Goal: Task Accomplishment & Management: Use online tool/utility

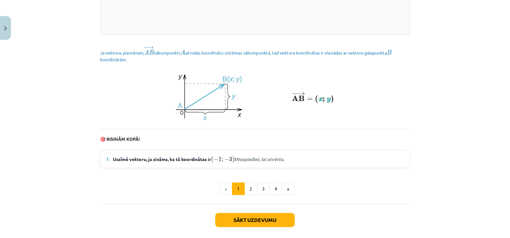
scroll to position [859, 0]
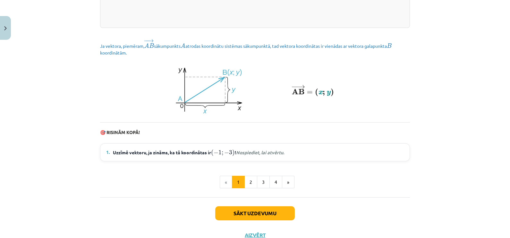
click at [257, 155] on em "Nospiediet, lai atvērtu." at bounding box center [260, 152] width 48 height 6
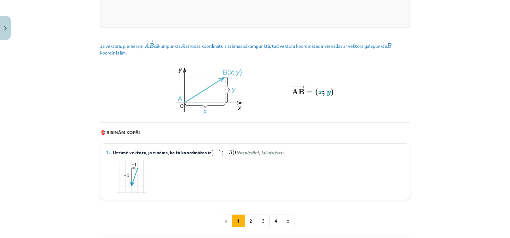
click at [265, 155] on em "Nospiediet, lai atvērtu." at bounding box center [260, 152] width 48 height 6
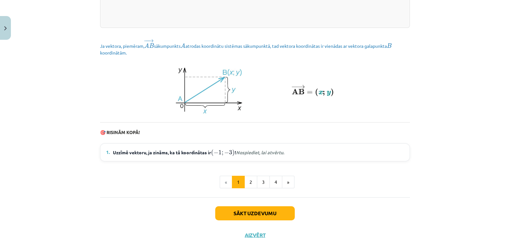
click at [265, 155] on em "Nospiediet, lai atvērtu." at bounding box center [260, 152] width 48 height 6
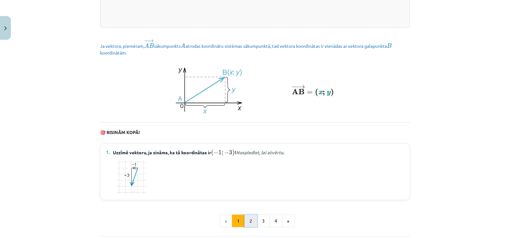
click at [249, 227] on button "2" at bounding box center [250, 221] width 13 height 13
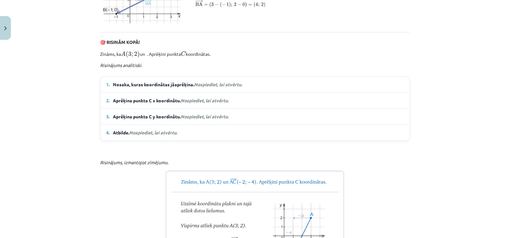
scroll to position [387, 0]
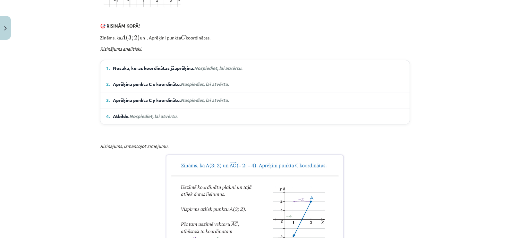
click at [228, 72] on span "Nosaka, kuras koordinātas jāaprēķina. Nospiediet, lai atvērtu." at bounding box center [177, 68] width 129 height 7
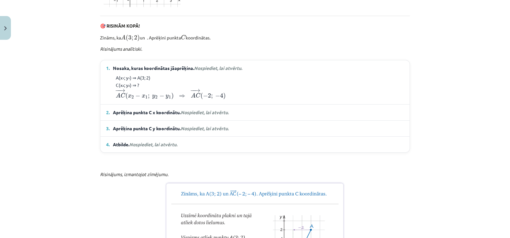
click at [203, 116] on span "Aprēķina punkta C x koordinātu. Nospiediet, lai atvērtu." at bounding box center [171, 112] width 116 height 7
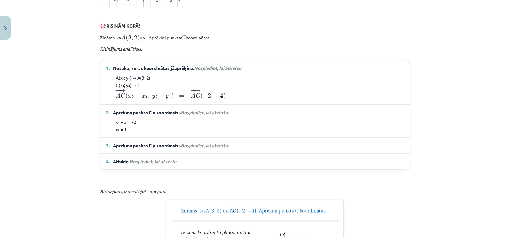
click at [220, 115] on em "Nospiediet, lai atvērtu." at bounding box center [205, 112] width 48 height 6
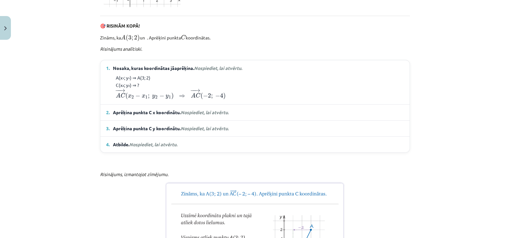
click at [220, 115] on em "Nospiediet, lai atvērtu." at bounding box center [205, 112] width 48 height 6
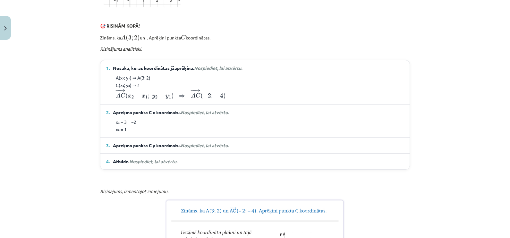
click at [212, 148] on span "Nospiediet, lai atvērtu." at bounding box center [205, 145] width 48 height 6
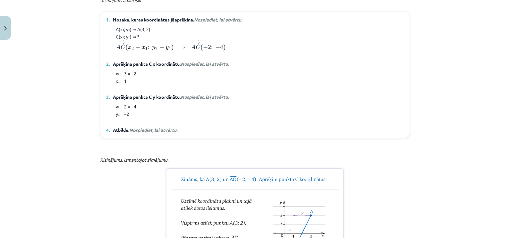
scroll to position [440, 0]
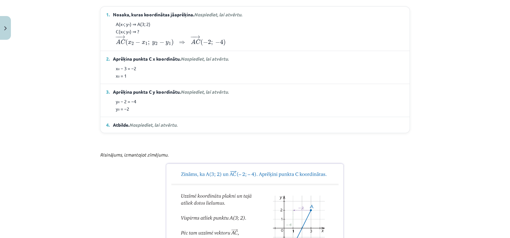
click at [154, 128] on span "Nospiediet, lai atvērtu." at bounding box center [153, 125] width 48 height 6
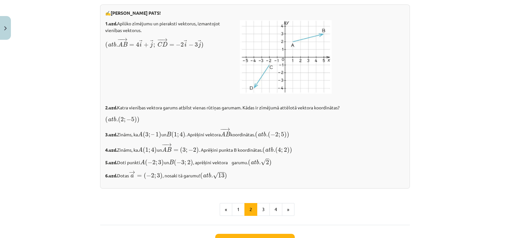
scroll to position [1110, 0]
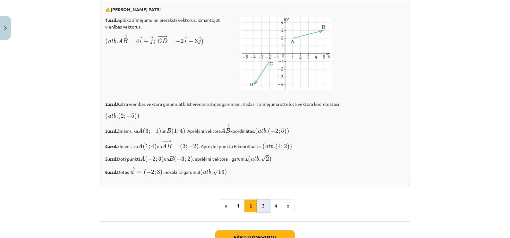
click at [261, 212] on button "3" at bounding box center [263, 206] width 13 height 13
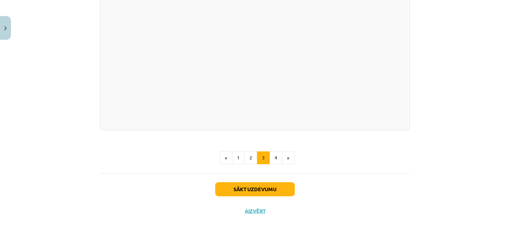
scroll to position [1246, 0]
click at [275, 164] on button "4" at bounding box center [275, 157] width 13 height 13
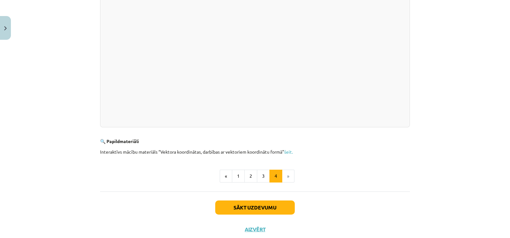
scroll to position [189, 0]
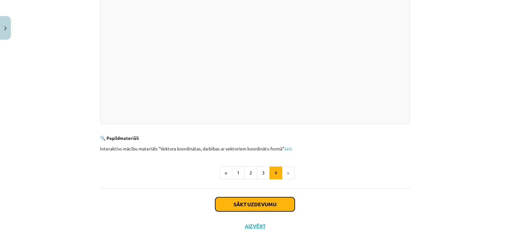
click at [247, 201] on button "Sākt uzdevumu" at bounding box center [255, 204] width 80 height 14
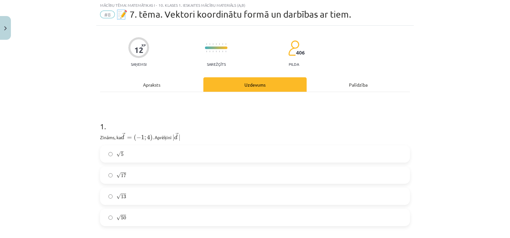
scroll to position [16, 0]
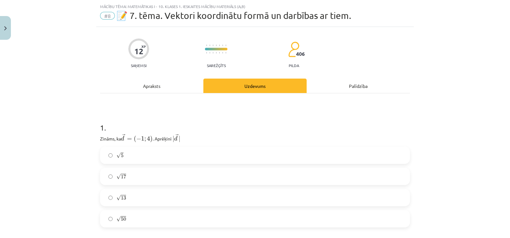
click at [247, 201] on label "√ 13 13" at bounding box center [255, 198] width 309 height 16
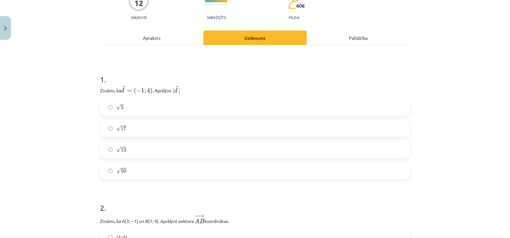
scroll to position [69, 0]
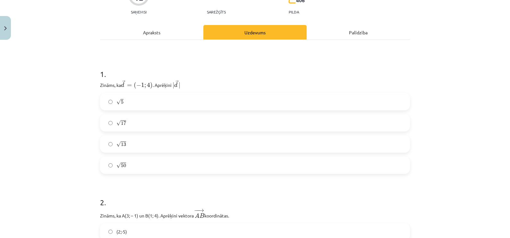
click at [450, 24] on div "Mācību tēma: Matemātikas i - 10. klases 1. ieskaites mācību materiāls (a,b) #8 …" at bounding box center [255, 119] width 510 height 238
click at [52, 158] on div "Mācību tēma: Matemātikas i - 10. klases 1. ieskaites mācību materiāls (a,b) #8 …" at bounding box center [255, 119] width 510 height 238
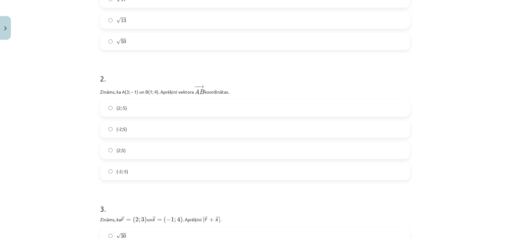
scroll to position [198, 0]
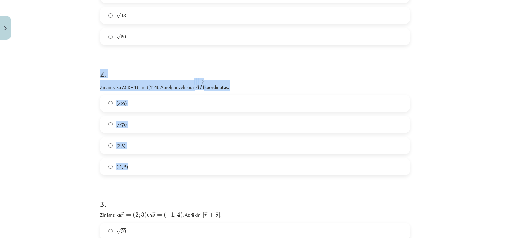
drag, startPoint x: 70, startPoint y: 64, endPoint x: 219, endPoint y: 172, distance: 184.5
click at [219, 172] on div "Mācību tēma: Matemātikas i - 10. klases 1. ieskaites mācību materiāls (a,b) #8 …" at bounding box center [255, 119] width 510 height 238
copy div "2 . Zināms, ka A(3; – 1) un B(1; 4). Aprēķini vektora ﻿ − − → A B A B → ﻿ koord…"
click at [42, 85] on div "Mācību tēma: Matemātikas i - 10. klases 1. ieskaites mācību materiāls (a,b) #8 …" at bounding box center [255, 119] width 510 height 238
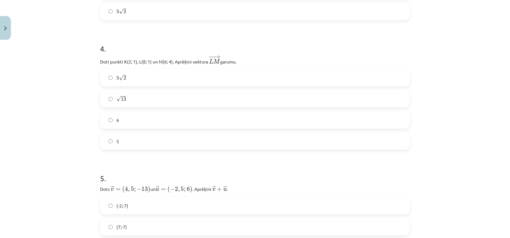
scroll to position [486, 0]
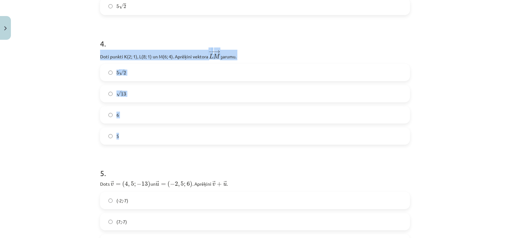
drag, startPoint x: 81, startPoint y: 59, endPoint x: 168, endPoint y: 143, distance: 120.9
click at [168, 143] on div "Mācību tēma: Matemātikas i - 10. klases 1. ieskaites mācību materiāls (a,b) #8 …" at bounding box center [255, 119] width 510 height 238
copy div "Doti punkti K(2; 1), L(8; 1) un M(6; 4). Aprēķini vektora ﻿ − − → L M L M → ﻿ g…"
click at [61, 90] on div "Mācību tēma: Matemātikas i - 10. klases 1. ieskaites mācību materiāls (a,b) #8 …" at bounding box center [255, 119] width 510 height 238
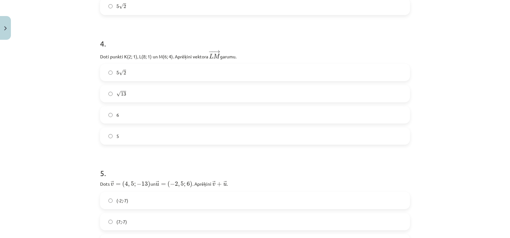
click at [226, 173] on h1 "5 ." at bounding box center [255, 168] width 310 height 20
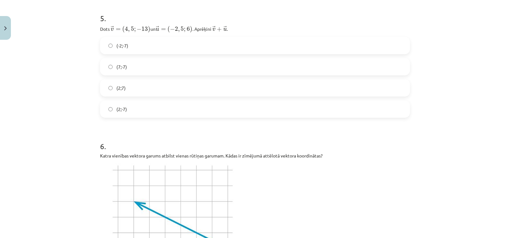
scroll to position [646, 0]
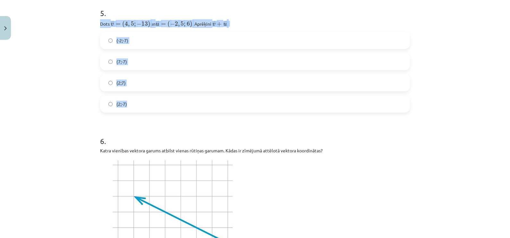
drag, startPoint x: 84, startPoint y: 18, endPoint x: 157, endPoint y: 107, distance: 114.7
click at [157, 107] on div "Mācību tēma: Matemātikas i - 10. klases 1. ieskaites mācību materiāls (a,b) #8 …" at bounding box center [255, 119] width 510 height 238
copy div "Dots ﻿ → v = ( 4 , 5 ; − 13 ) v → = ( 4 , 5 ; − 13 ) un ﻿ → u = ( − 2 , 5 ; 6 )…"
click at [39, 94] on div "Mācību tēma: Matemātikas i - 10. klases 1. ieskaites mācību materiāls (a,b) #8 …" at bounding box center [255, 119] width 510 height 238
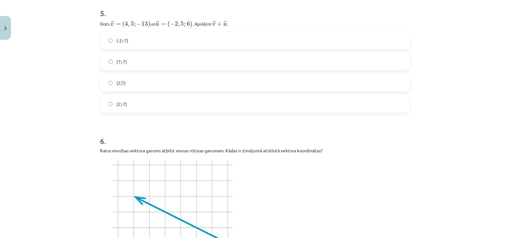
click at [104, 104] on label "(2;-7)" at bounding box center [255, 104] width 309 height 16
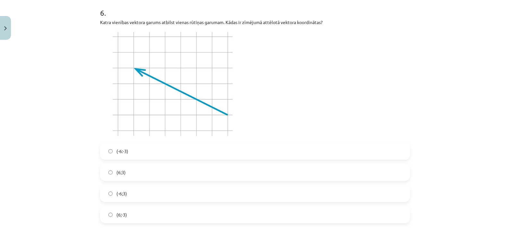
scroll to position [782, 0]
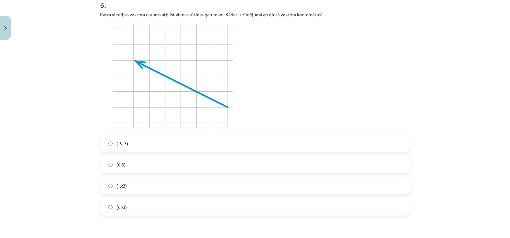
click at [103, 186] on label "(-6;3)" at bounding box center [255, 186] width 309 height 16
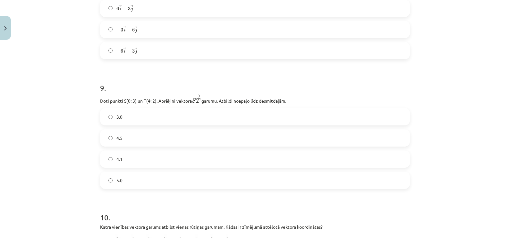
scroll to position [1312, 0]
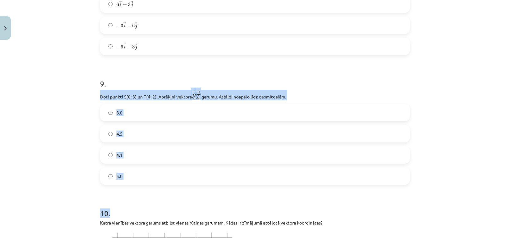
drag, startPoint x: 94, startPoint y: 97, endPoint x: 138, endPoint y: 189, distance: 102.0
copy form "Doti punkti S(0; 3) un T(4; 2). Aprēķini vektora − → S T S T → ﻿ garumu. Atbild…"
click at [72, 162] on div "Mācību tēma: Matemātikas i - 10. klases 1. ieskaites mācību materiāls (a,b) #8 …" at bounding box center [255, 119] width 510 height 238
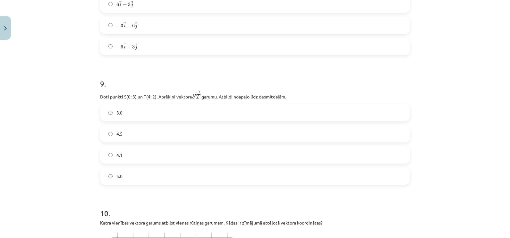
click at [109, 158] on label "4.1" at bounding box center [255, 155] width 309 height 16
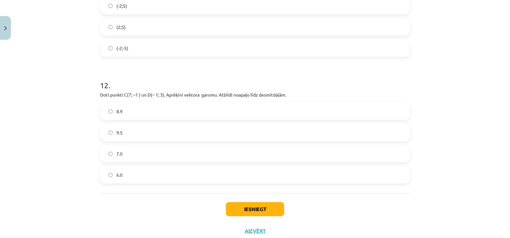
scroll to position [1923, 0]
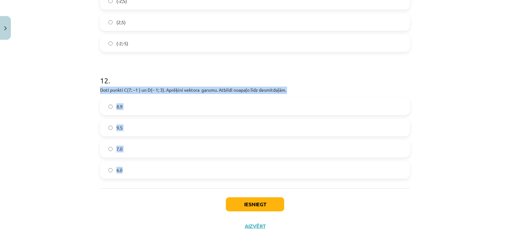
drag, startPoint x: 86, startPoint y: 87, endPoint x: 157, endPoint y: 179, distance: 117.1
click at [157, 179] on div "Mācību tēma: Matemātikas i - 10. klases 1. ieskaites mācību materiāls (a,b) #8 …" at bounding box center [255, 119] width 510 height 238
copy div "Doti punkti C(7; –1 ) un D(– 1; 3). Aprēķini vektora ﻿ ﻿ garumu. Atbildi noapaļ…"
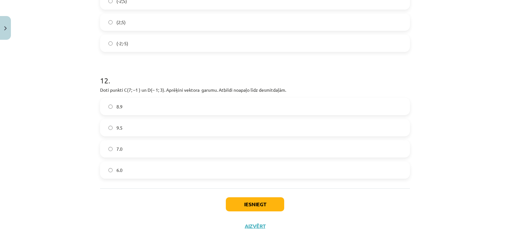
click at [170, 202] on div "Iesniegt Aizvērt" at bounding box center [255, 210] width 310 height 45
click at [257, 207] on button "Iesniegt" at bounding box center [255, 204] width 58 height 14
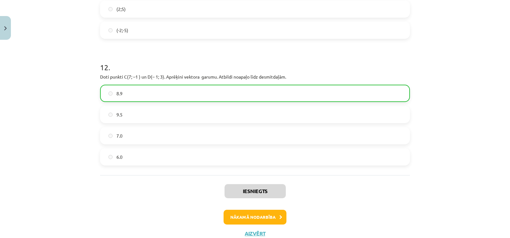
scroll to position [1958, 0]
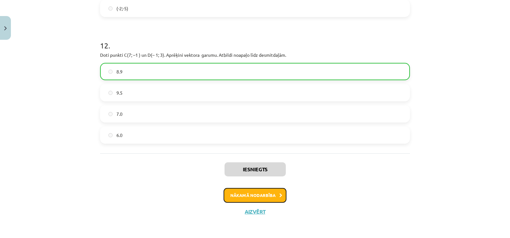
click at [249, 194] on button "Nākamā nodarbība" at bounding box center [255, 195] width 63 height 15
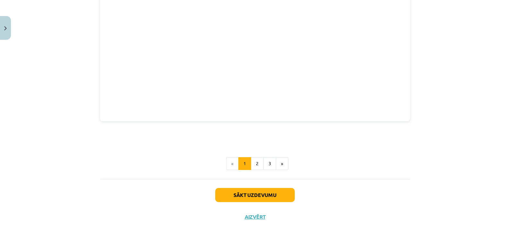
scroll to position [885, 0]
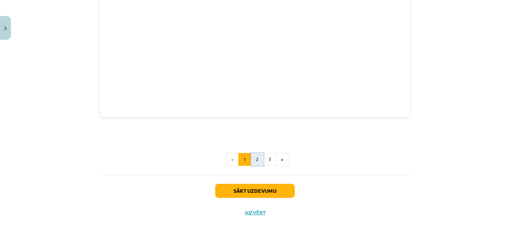
click at [252, 160] on button "2" at bounding box center [257, 159] width 13 height 13
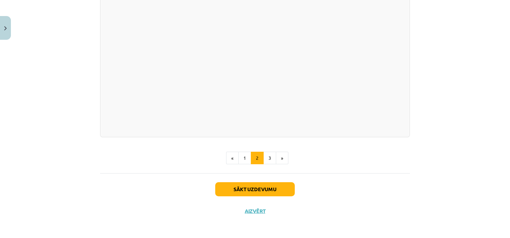
scroll to position [935, 0]
click at [265, 156] on button "3" at bounding box center [269, 158] width 13 height 13
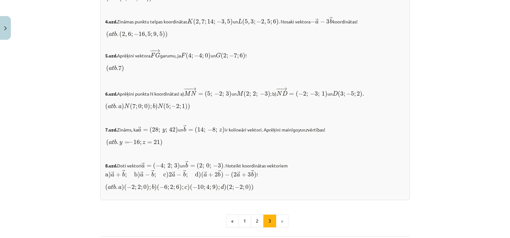
scroll to position [687, 0]
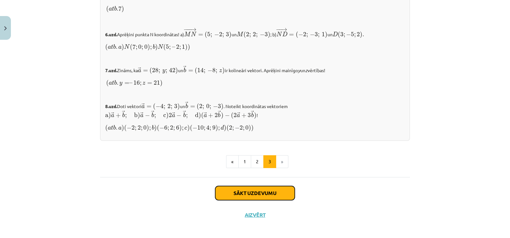
click at [259, 190] on button "Sākt uzdevumu" at bounding box center [255, 193] width 80 height 14
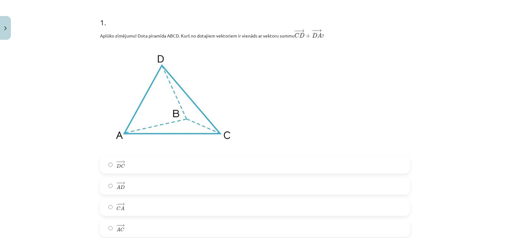
scroll to position [128, 0]
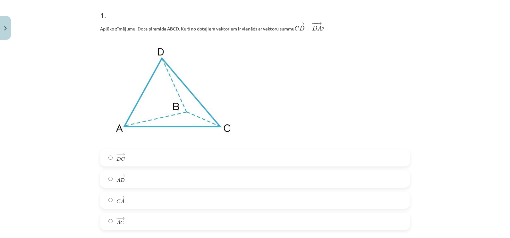
click at [36, 198] on div "Mācību tēma: Matemātikas i - 10. klases 1. ieskaites mācību materiāls (a,b) #9 …" at bounding box center [255, 119] width 510 height 238
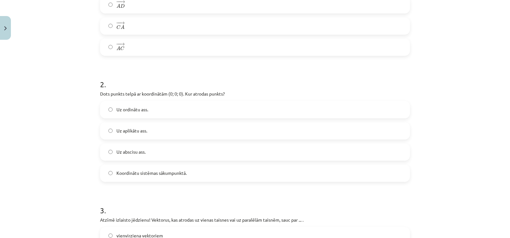
scroll to position [310, 0]
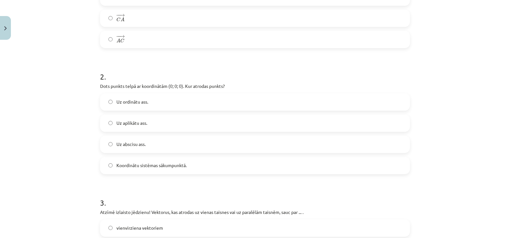
click at [110, 165] on label "Koordinātu sistēmas sākumpunktā." at bounding box center [255, 166] width 309 height 16
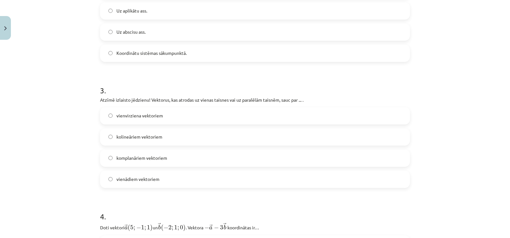
scroll to position [438, 0]
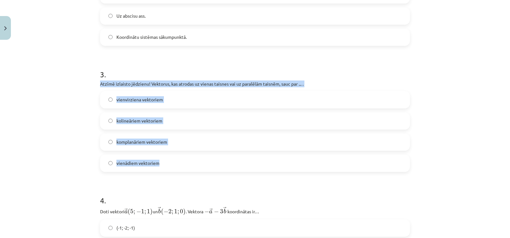
drag, startPoint x: 90, startPoint y: 82, endPoint x: 180, endPoint y: 163, distance: 121.1
click at [180, 163] on div "Mācību tēma: Matemātikas i - 10. klases 1. ieskaites mācību materiāls (a,b) #9 …" at bounding box center [255, 119] width 510 height 238
copy div "Atzīmē izlaisto jēdzienu! Vektorus, kas atrodas uz vienas taisnes vai uz paralē…"
click at [41, 127] on div "Mācību tēma: Matemātikas i - 10. klases 1. ieskaites mācību materiāls (a,b) #9 …" at bounding box center [255, 119] width 510 height 238
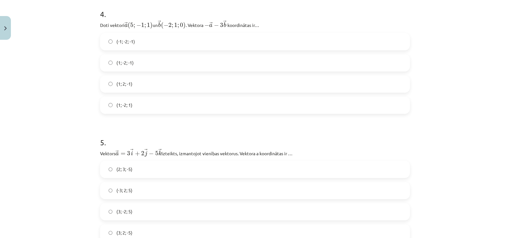
scroll to position [641, 0]
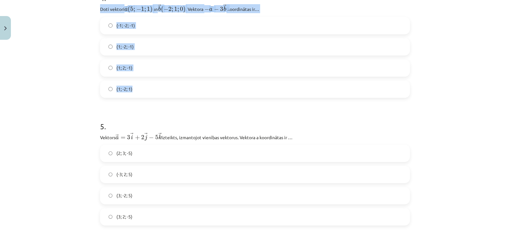
drag, startPoint x: 89, startPoint y: 6, endPoint x: 148, endPoint y: 92, distance: 103.8
click at [148, 92] on div "Mācību tēma: Matemātikas i - 10. klases 1. ieskaites mācību materiāls (a,b) #9 …" at bounding box center [255, 119] width 510 height 238
copy div "Doti vektori ﻿ → a ( 5 ; − 1 ; 1 ) a → ( 5 ; − 1 ; 1 ) un ﻿ → b ( − 2 ; 1 ; 0 )…"
click at [87, 80] on div "Mācību tēma: Matemātikas i - 10. klases 1. ieskaites mācību materiāls (a,b) #9 …" at bounding box center [255, 119] width 510 height 238
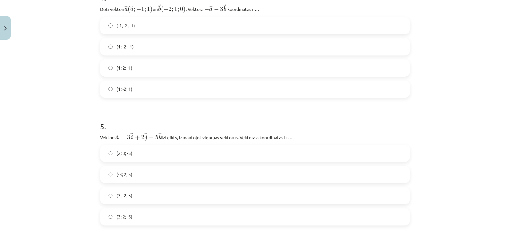
click at [39, 128] on div "Mācību tēma: Matemātikas i - 10. klases 1. ieskaites mācību materiāls (a,b) #9 …" at bounding box center [255, 119] width 510 height 238
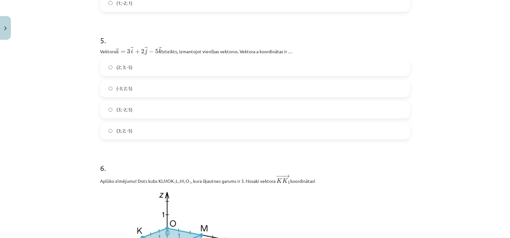
scroll to position [737, 0]
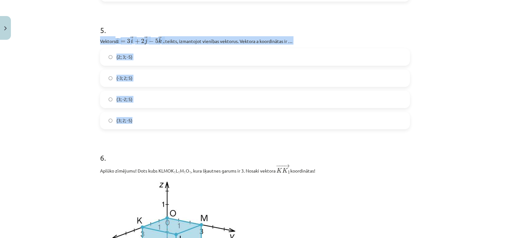
drag, startPoint x: 90, startPoint y: 38, endPoint x: 144, endPoint y: 119, distance: 97.5
click at [144, 119] on div "Mācību tēma: Matemātikas i - 10. klases 1. ieskaites mācību materiāls (a,b) #9 …" at bounding box center [255, 119] width 510 height 238
copy div "Vektors ﻿ → a = 3 → i + 2 → j − 5 → k a → = 3 i → + 2 j → − 5 k → izteikts, izm…"
click at [69, 88] on div "Mācību tēma: Matemātikas i - 10. klases 1. ieskaites mācību materiāls (a,b) #9 …" at bounding box center [255, 119] width 510 height 238
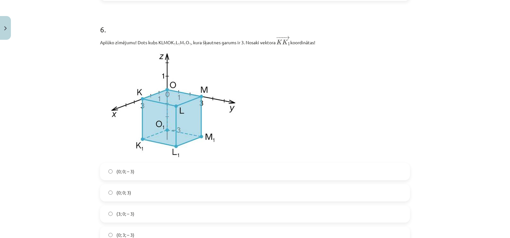
scroll to position [892, 0]
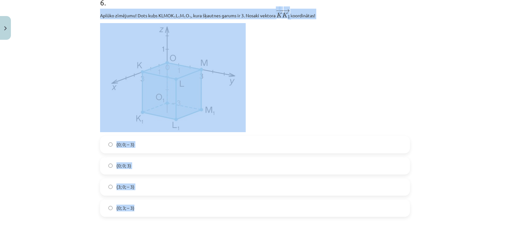
drag, startPoint x: 97, startPoint y: 14, endPoint x: 169, endPoint y: 217, distance: 215.0
click at [169, 217] on div "6 . Aplūko zīmējumu! Dots kubs KLMOK 1 L 1 M 1 O 1 , kura šķautnes garums ir 3.…" at bounding box center [255, 102] width 310 height 230
copy div "Aplūko zīmējumu! Dots kubs KLMOK 1 L 1 M 1 O 1 , kura šķautnes garums ir 3. Nos…"
click at [338, 81] on p at bounding box center [255, 77] width 310 height 109
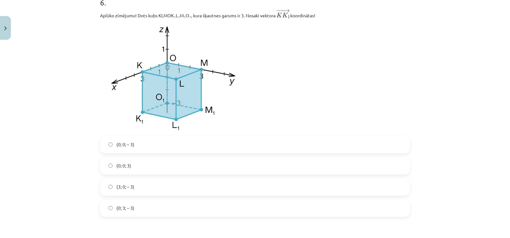
click at [448, 184] on div "Mācību tēma: Matemātikas i - 10. klases 1. ieskaites mācību materiāls (a,b) #9 …" at bounding box center [255, 119] width 510 height 238
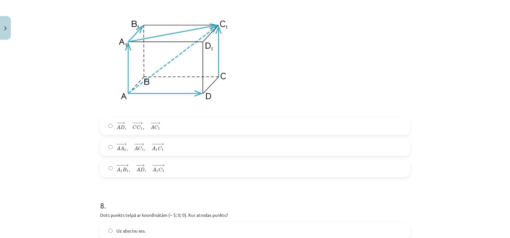
scroll to position [1146, 0]
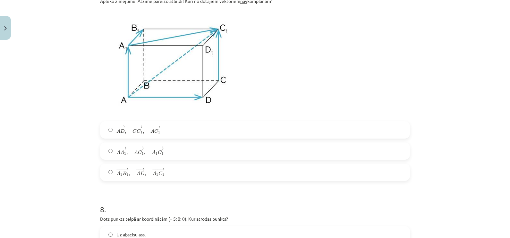
click at [91, 3] on div "Mācību tēma: Matemātikas i - 10. klases 1. ieskaites mācību materiāls (a,b) #9 …" at bounding box center [255, 119] width 510 height 238
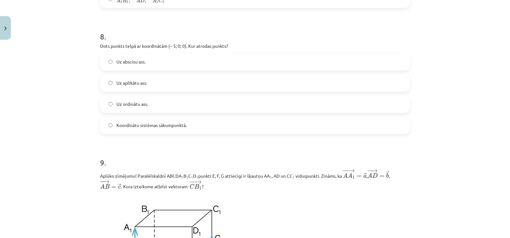
scroll to position [1322, 0]
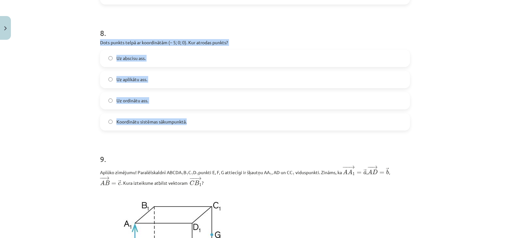
drag, startPoint x: 91, startPoint y: 41, endPoint x: 204, endPoint y: 128, distance: 142.1
click at [204, 128] on div "Mācību tēma: Matemātikas i - 10. klases 1. ieskaites mācību materiāls (a,b) #9 …" at bounding box center [255, 119] width 510 height 238
copy div "Dots punkts telpā ar koordinātām (– 5; 0; 0). Kur atrodas punkts? Uz abscisu as…"
click at [62, 66] on div "Mācību tēma: Matemātikas i - 10. klases 1. ieskaites mācību materiāls (a,b) #9 …" at bounding box center [255, 119] width 510 height 238
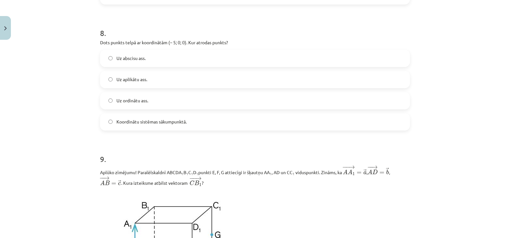
click at [63, 168] on div "Mācību tēma: Matemātikas i - 10. klases 1. ieskaites mācību materiāls (a,b) #9 …" at bounding box center [255, 119] width 510 height 238
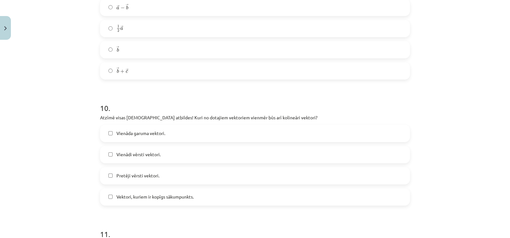
scroll to position [1659, 0]
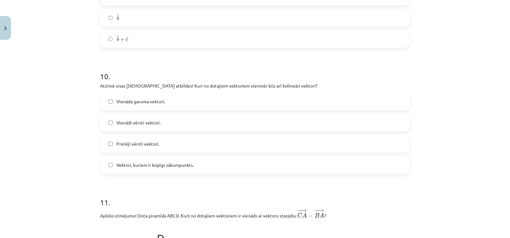
click at [103, 125] on label "Vienādi vērsti vektori." at bounding box center [255, 123] width 309 height 16
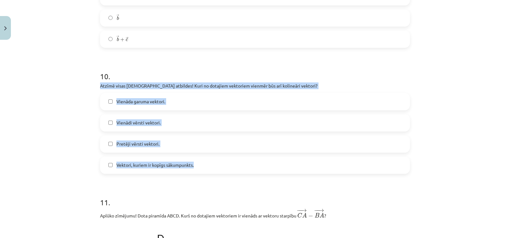
drag, startPoint x: 87, startPoint y: 85, endPoint x: 218, endPoint y: 164, distance: 153.5
click at [218, 164] on div "Mācību tēma: Matemātikas i - 10. klases 1. ieskaites mācību materiāls (a,b) #9 …" at bounding box center [255, 119] width 510 height 238
click at [58, 154] on div "Mācību tēma: Matemātikas i - 10. klases 1. ieskaites mācību materiāls (a,b) #9 …" at bounding box center [255, 119] width 510 height 238
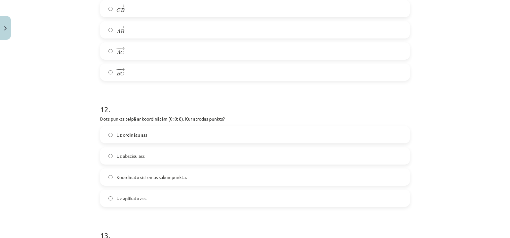
scroll to position [2021, 0]
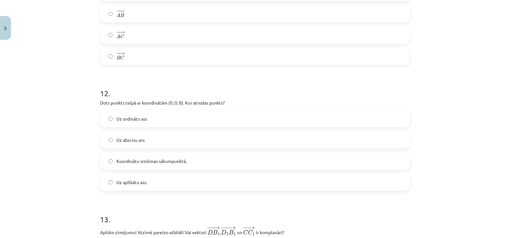
click at [104, 185] on label "Uz aplikātu ass." at bounding box center [255, 182] width 309 height 16
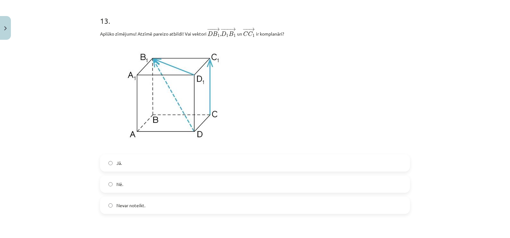
scroll to position [2224, 0]
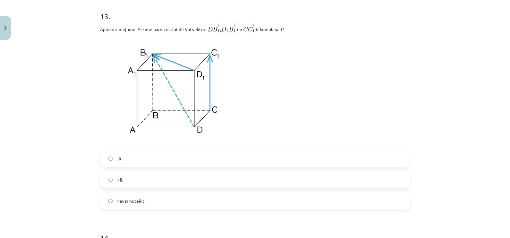
click at [415, 90] on div "Mācību tēma: Matemātikas i - 10. klases 1. ieskaites mācību materiāls (a,b) #9 …" at bounding box center [255, 119] width 510 height 238
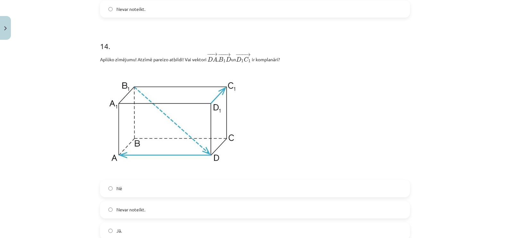
scroll to position [2432, 0]
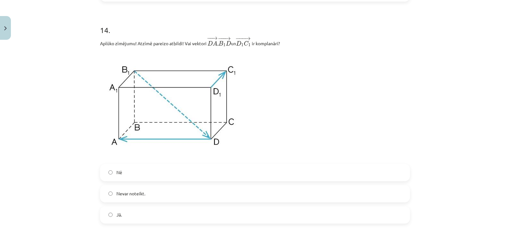
drag, startPoint x: 441, startPoint y: 179, endPoint x: 446, endPoint y: 177, distance: 5.1
click at [446, 177] on div "Mācību tēma: Matemātikas i - 10. klases 1. ieskaites mācību materiāls (a,b) #9 …" at bounding box center [255, 119] width 510 height 238
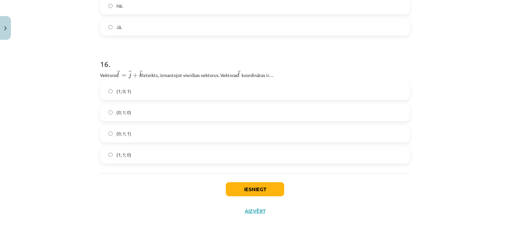
scroll to position [2847, 0]
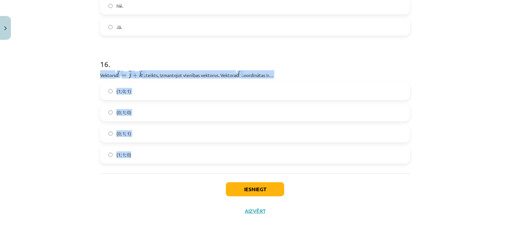
drag, startPoint x: 91, startPoint y: 72, endPoint x: 154, endPoint y: 154, distance: 103.9
click at [154, 154] on div "Mācību tēma: Matemātikas i - 10. klases 1. ieskaites mācību materiāls (a,b) #9 …" at bounding box center [255, 119] width 510 height 238
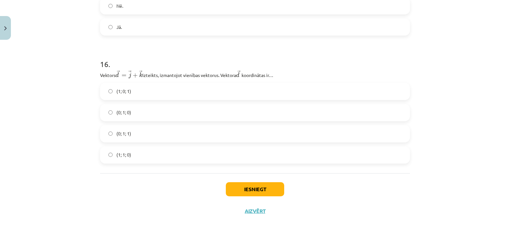
click at [121, 186] on div "Iesniegt Aizvērt" at bounding box center [255, 195] width 310 height 45
drag, startPoint x: 251, startPoint y: 186, endPoint x: 124, endPoint y: 219, distance: 131.4
click at [60, 171] on div "Mācību tēma: Matemātikas i - 10. klases 1. ieskaites mācību materiāls (a,b) #9 …" at bounding box center [255, 119] width 510 height 238
click at [250, 183] on button "Iesniegt" at bounding box center [255, 189] width 58 height 14
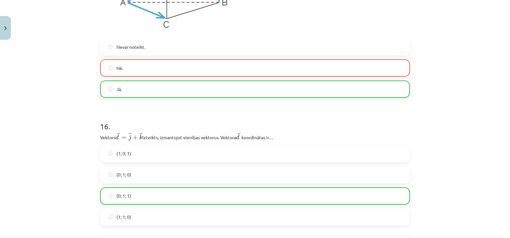
scroll to position [2867, 0]
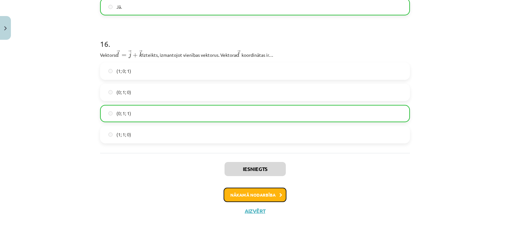
click at [248, 192] on button "Nākamā nodarbība" at bounding box center [255, 195] width 63 height 15
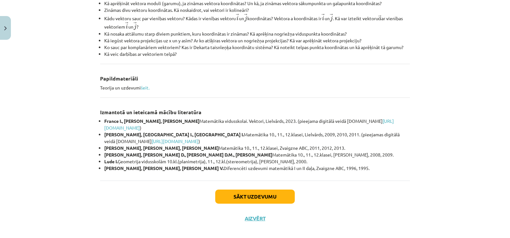
scroll to position [272, 0]
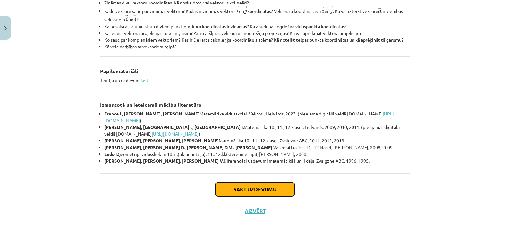
click at [263, 192] on button "Sākt uzdevumu" at bounding box center [255, 189] width 80 height 14
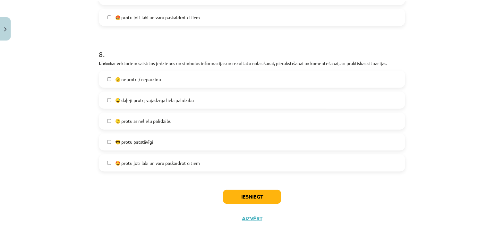
scroll to position [1190, 0]
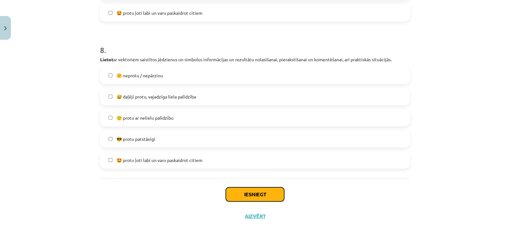
click at [259, 193] on button "Iesniegt" at bounding box center [255, 194] width 58 height 14
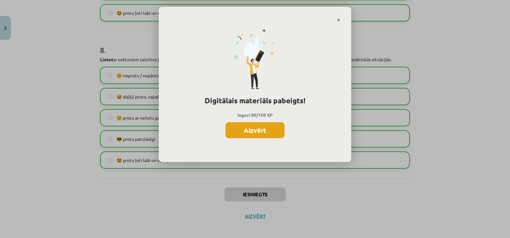
click at [258, 127] on button "Aizvērt" at bounding box center [255, 130] width 59 height 16
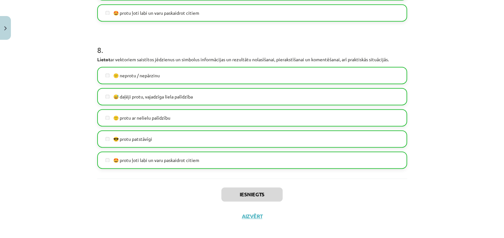
scroll to position [204, 0]
click at [249, 214] on button "Aizvērt" at bounding box center [252, 216] width 24 height 6
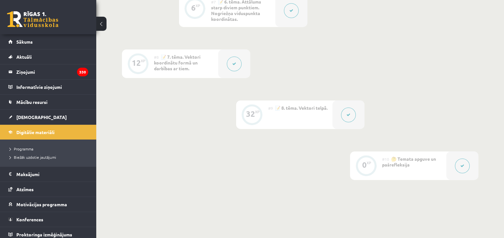
scroll to position [488, 0]
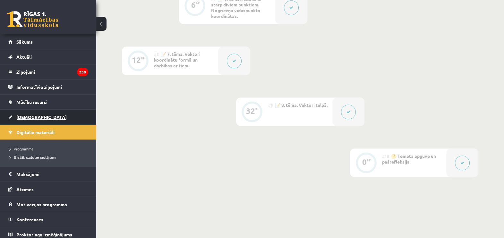
click at [29, 116] on span "[DEMOGRAPHIC_DATA]" at bounding box center [41, 117] width 50 height 6
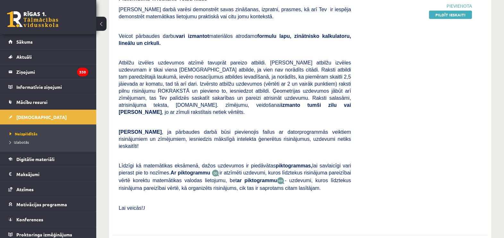
scroll to position [93, 0]
